Goal: Task Accomplishment & Management: Manage account settings

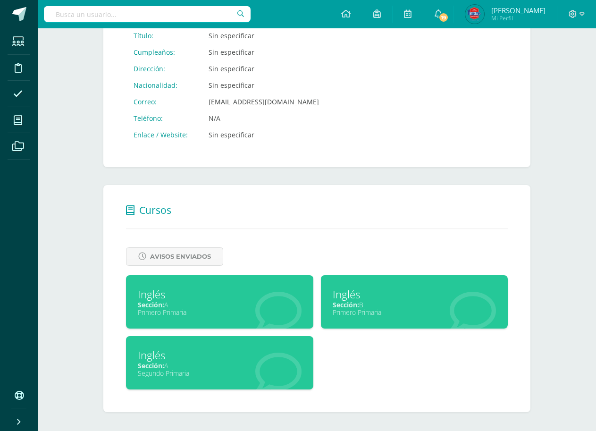
click at [273, 353] on div "Inglés" at bounding box center [220, 355] width 164 height 15
click at [272, 355] on div "Inglés" at bounding box center [220, 355] width 164 height 15
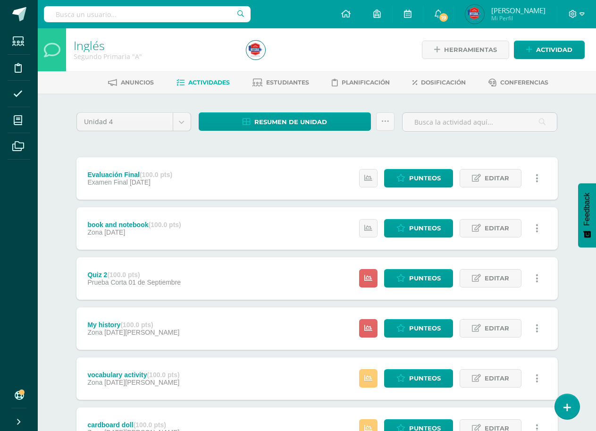
click at [562, 393] on div "Unidad 4 Unidad 1 Unidad 2 Unidad 3 Unidad 4 Resumen de unidad Descargar como H…" at bounding box center [317, 327] width 519 height 469
click at [557, 406] on link at bounding box center [567, 406] width 27 height 27
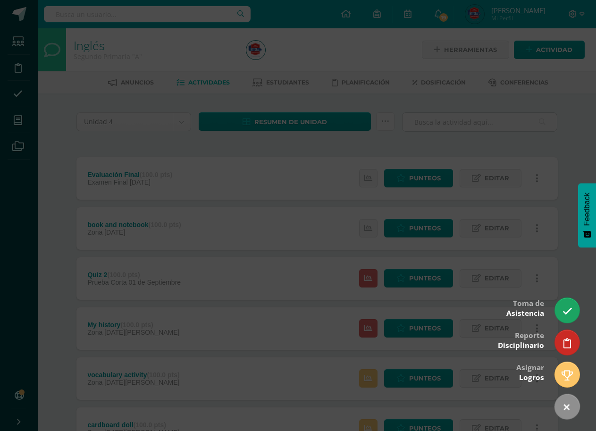
click at [556, 299] on div at bounding box center [298, 215] width 596 height 431
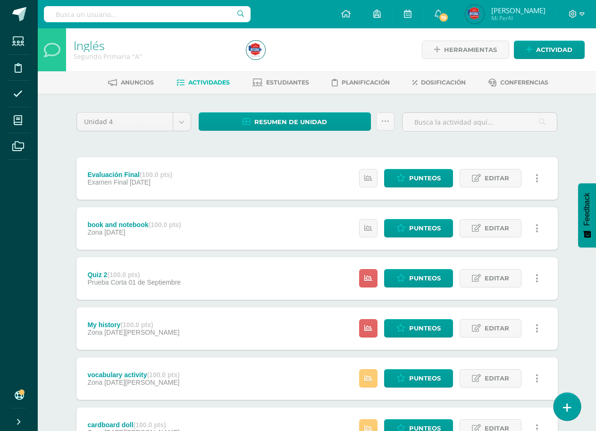
click at [563, 403] on icon at bounding box center [567, 407] width 8 height 11
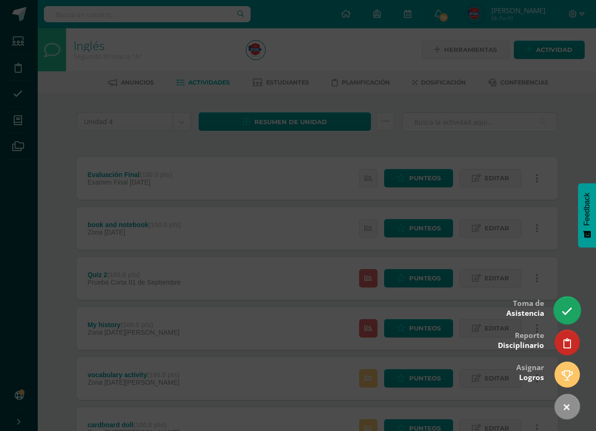
click at [575, 313] on link at bounding box center [567, 309] width 27 height 27
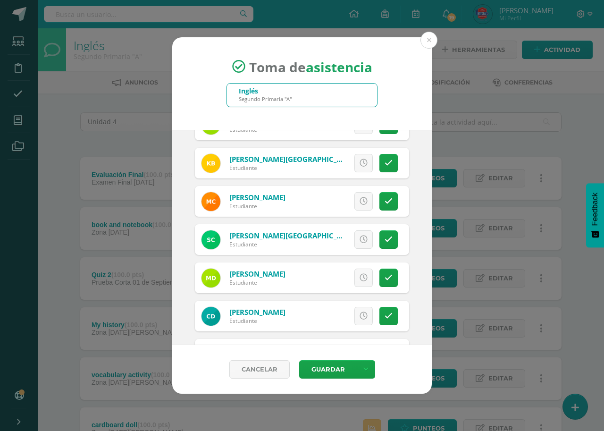
scroll to position [237, 0]
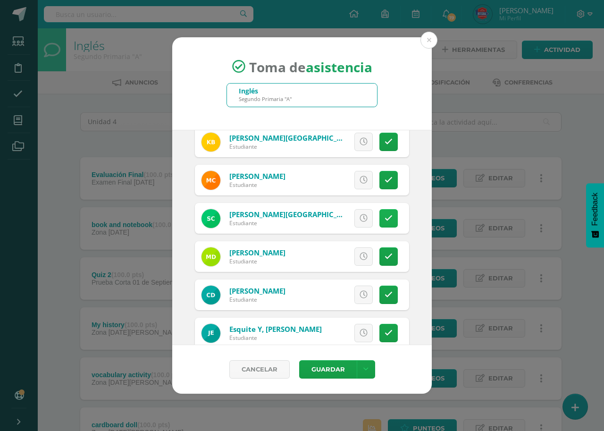
click at [385, 218] on icon at bounding box center [389, 218] width 8 height 8
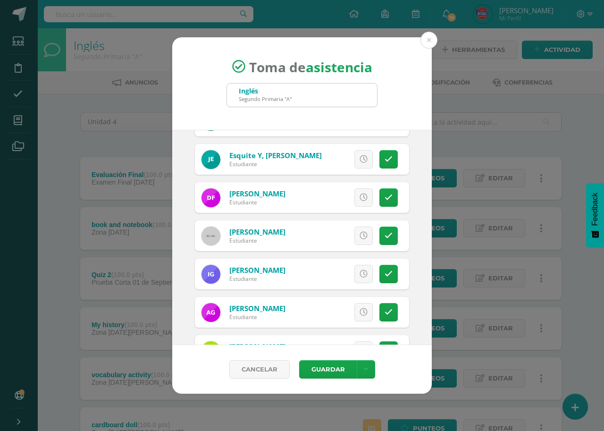
scroll to position [413, 0]
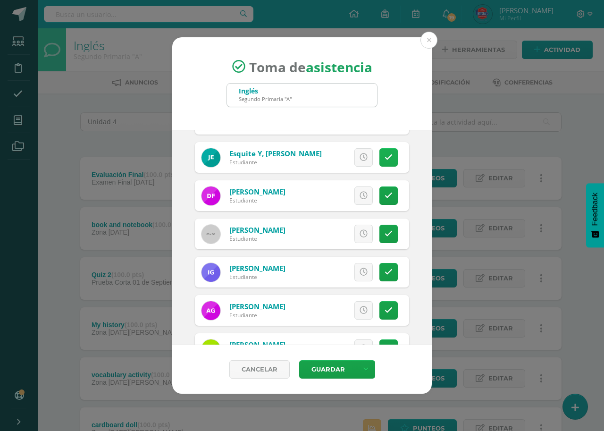
click at [385, 149] on link at bounding box center [389, 157] width 18 height 18
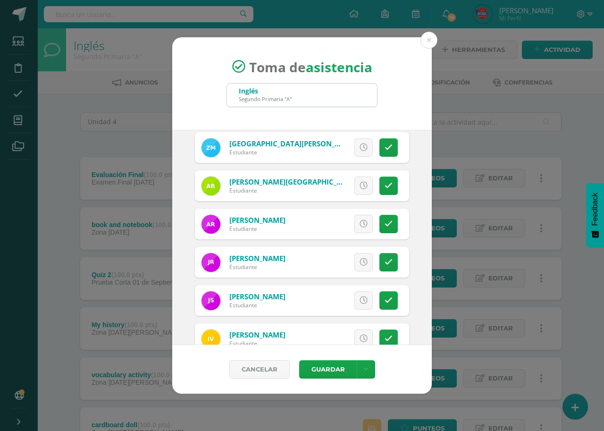
scroll to position [906, 0]
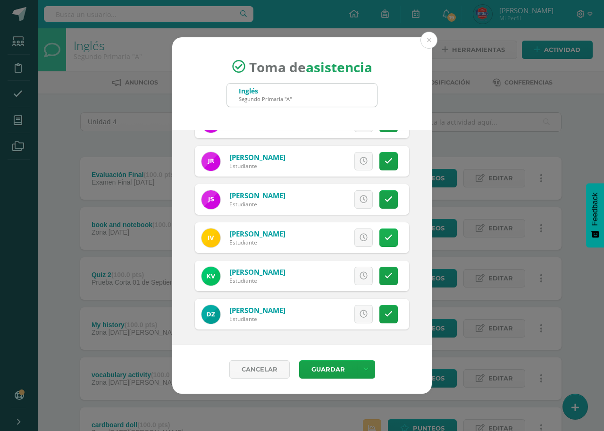
click at [385, 235] on icon at bounding box center [389, 238] width 8 height 8
click at [321, 356] on div "Cancelar Guardar Guardar sin notificar inasistencias" at bounding box center [302, 369] width 260 height 49
click at [327, 372] on button "Guardar" at bounding box center [328, 369] width 58 height 18
